Goal: Task Accomplishment & Management: Manage account settings

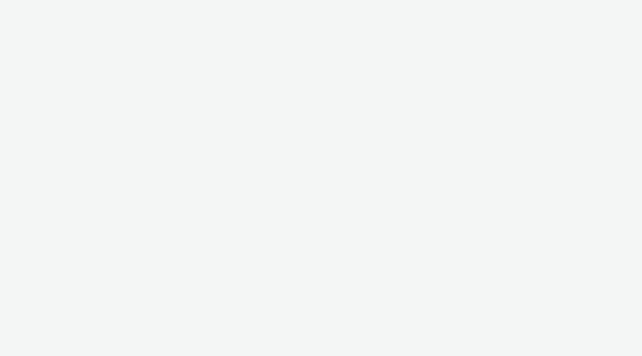
select select "2fc77e36-bb93-4aa3-9dff-dcb08e02eac6"
select select "2405a9d4-3350-4458-8d06-44f78962fa76"
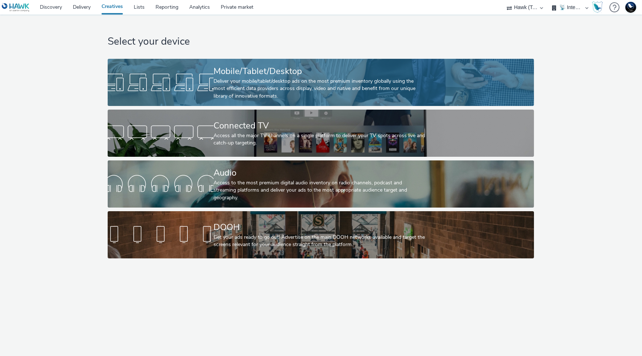
click at [180, 78] on div at bounding box center [161, 82] width 106 height 23
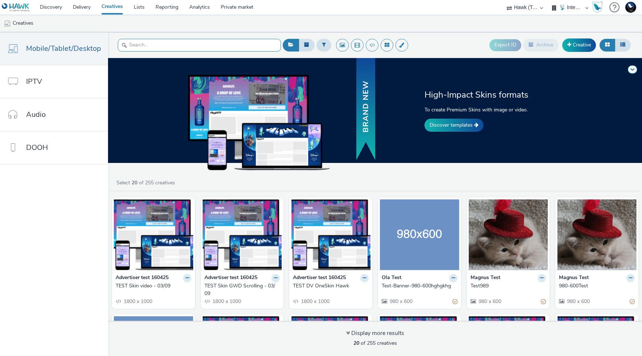
click at [231, 42] on input "text" at bounding box center [199, 45] width 163 height 13
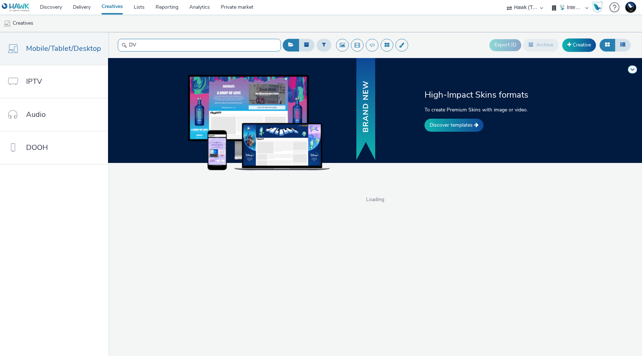
type input "DV"
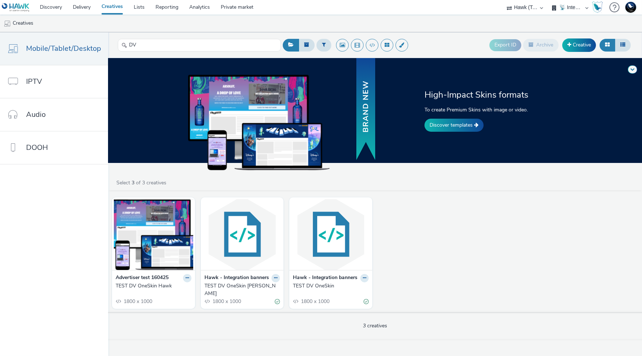
click at [153, 278] on strong "Advertiser test 160425" at bounding box center [142, 278] width 53 height 8
click at [149, 240] on img at bounding box center [153, 234] width 79 height 71
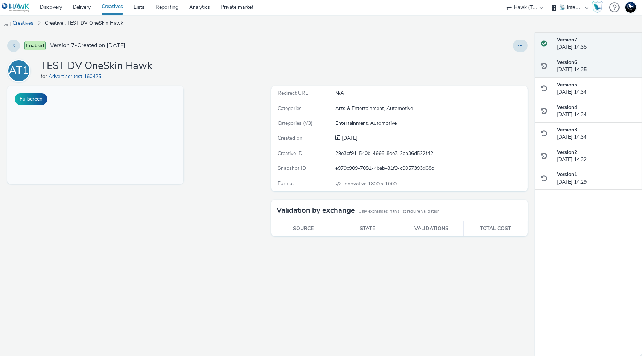
click at [599, 64] on div "Version 6 03 September 2025, 14:35" at bounding box center [596, 66] width 79 height 15
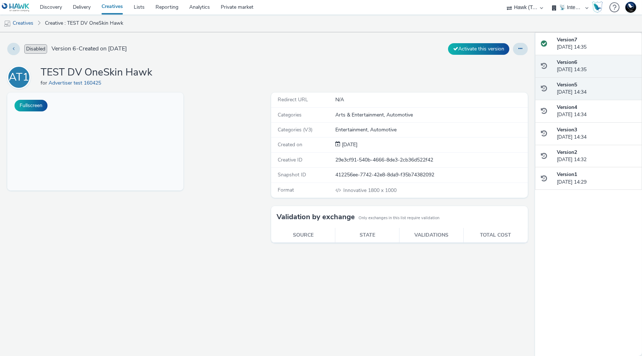
click at [606, 86] on div "Version 5 03 September 2025, 14:34" at bounding box center [596, 88] width 79 height 15
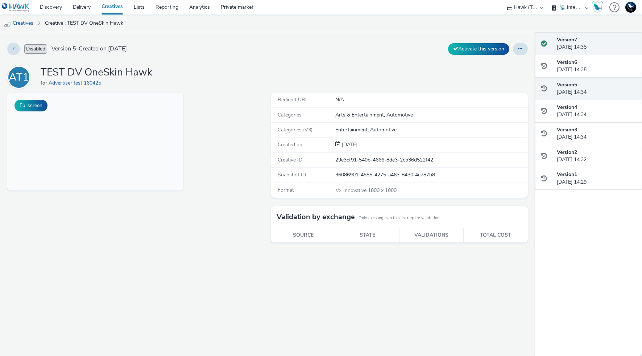
click at [605, 51] on div "Version 7 03 September 2025, 14:35" at bounding box center [588, 43] width 107 height 23
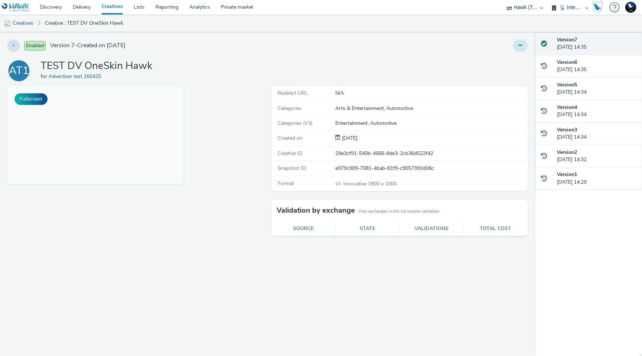
click at [520, 49] on button at bounding box center [520, 46] width 15 height 12
click at [500, 100] on link "Archive" at bounding box center [500, 103] width 54 height 14
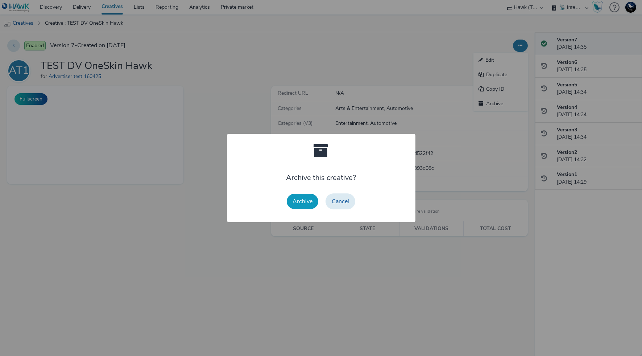
click at [304, 201] on button "Archive" at bounding box center [303, 201] width 32 height 15
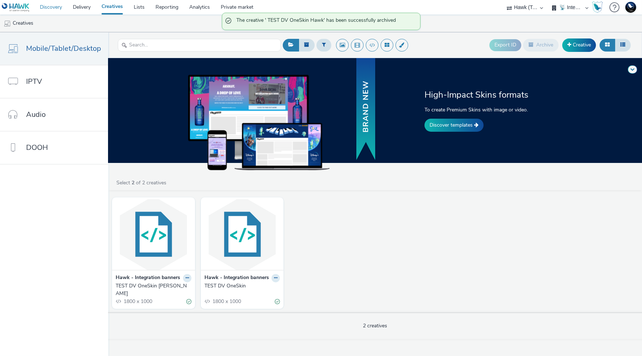
click at [50, 5] on link "Discovery" at bounding box center [50, 7] width 33 height 14
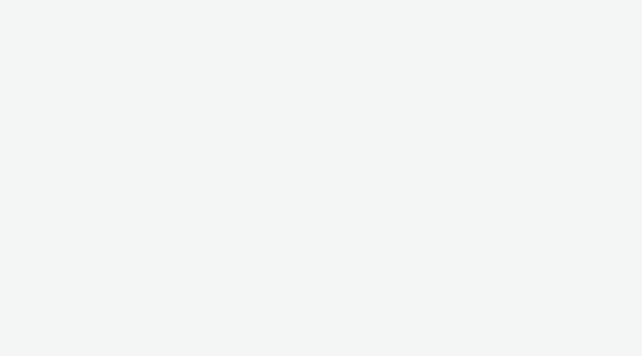
select select "2fc77e36-bb93-4aa3-9dff-dcb08e02eac6"
select select "2405a9d4-3350-4458-8d06-44f78962fa76"
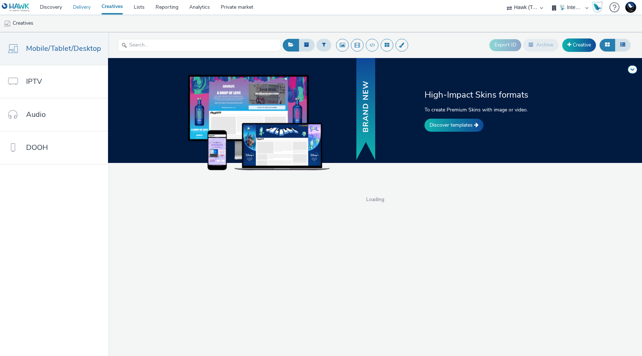
click at [76, 8] on link "Delivery" at bounding box center [81, 7] width 29 height 14
